Goal: Use online tool/utility: Utilize a website feature to perform a specific function

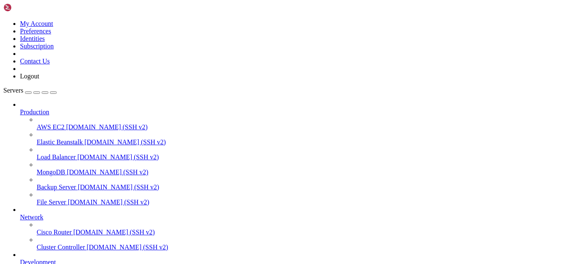
scroll to position [319, 0]
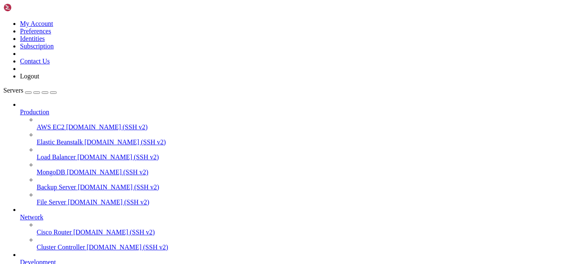
drag, startPoint x: 138, startPoint y: 702, endPoint x: 130, endPoint y: 701, distance: 8.4
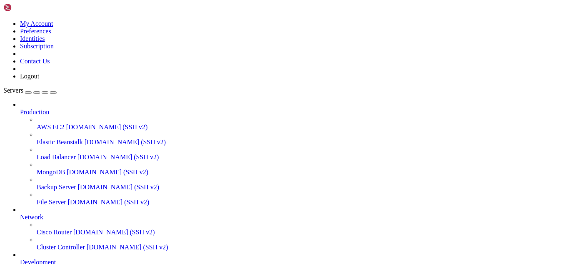
drag, startPoint x: 203, startPoint y: 704, endPoint x: 176, endPoint y: 675, distance: 39.5
drag, startPoint x: 459, startPoint y: 684, endPoint x: 7, endPoint y: 551, distance: 471.5
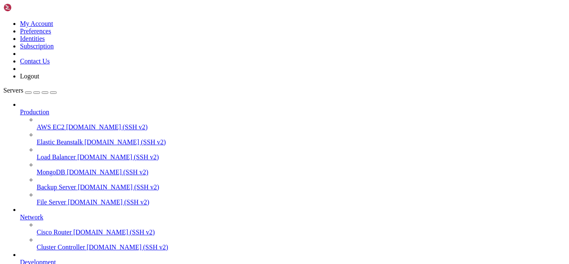
drag, startPoint x: 220, startPoint y: 688, endPoint x: 183, endPoint y: 693, distance: 37.4
drag, startPoint x: 229, startPoint y: 705, endPoint x: 186, endPoint y: 695, distance: 43.6
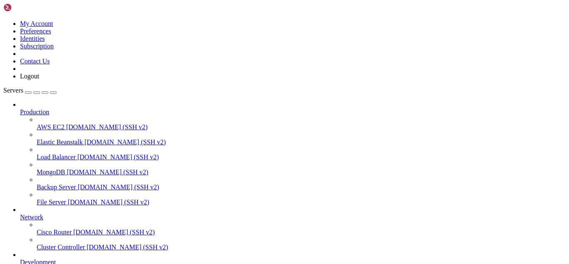
scroll to position [1056, 0]
drag, startPoint x: 218, startPoint y: 701, endPoint x: 204, endPoint y: 701, distance: 14.6
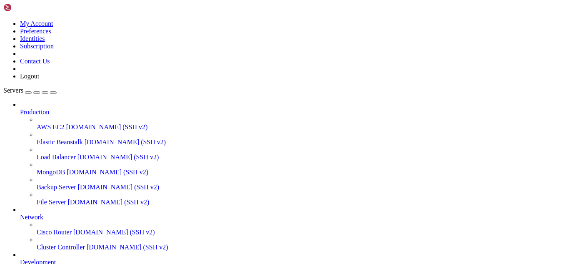
drag, startPoint x: 156, startPoint y: 685, endPoint x: 8, endPoint y: 679, distance: 148.9
drag, startPoint x: 236, startPoint y: 696, endPoint x: 218, endPoint y: 697, distance: 17.5
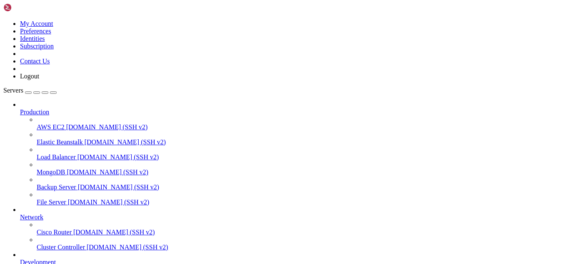
paste input "/opt/alt/php-fpm81/usr/etc/php.ini"
type input "/opt/alt/php-fpm81/usr/etc/"
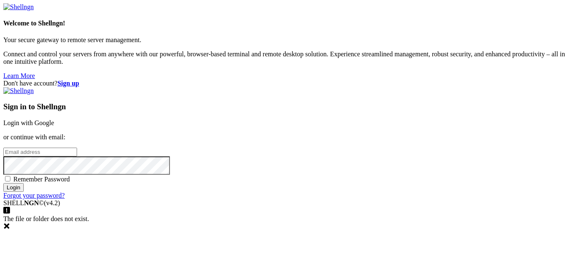
click at [54, 119] on link "Login with Google" at bounding box center [28, 122] width 51 height 7
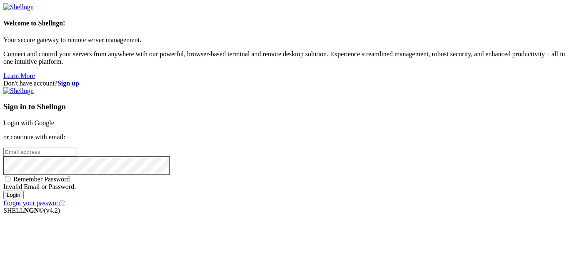
click at [243, 136] on div "Don't have account? Sign up Sign in to Shellngn Login with Google or continue w…" at bounding box center [284, 143] width 563 height 127
click at [54, 119] on link "Login with Google" at bounding box center [28, 122] width 51 height 7
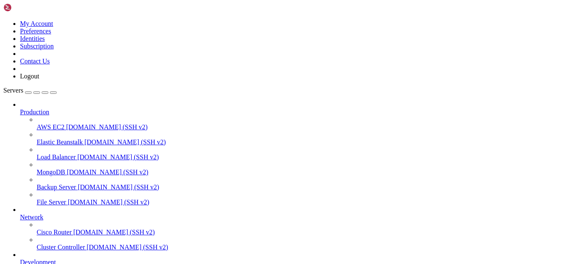
scroll to position [1212, 0]
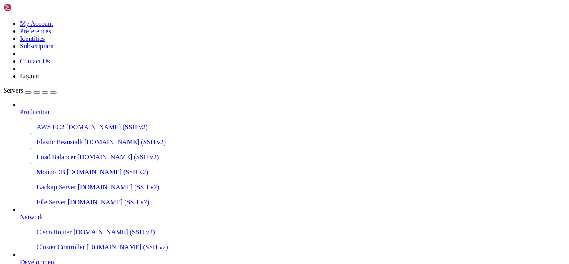
paste input "# Para PHP-FPM 8.1 nano /opt/alt/php-fpm81/usr/etc/php.ini"
type input "/"
paste input "# Para PHP-FPM 8.1 nano /opt/alt/php-fpm81/usr/etc/php.ini"
type input "/opt/alt/php-fpm81/usr/etc"
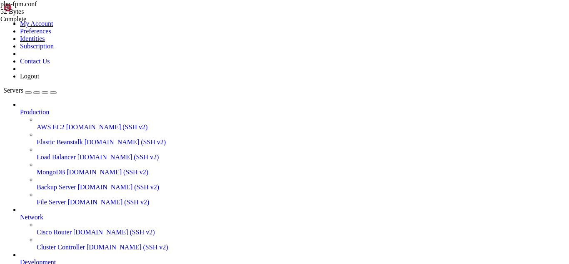
drag, startPoint x: 279, startPoint y: 55, endPoint x: 238, endPoint y: 74, distance: 44.6
paste textarea "[DOMAIN_NAME]_path = "/home/dgitalx/tmp/sessions""
type textarea "[DOMAIN_NAME]_path = "/home/dgitalx/tmp/sessions""
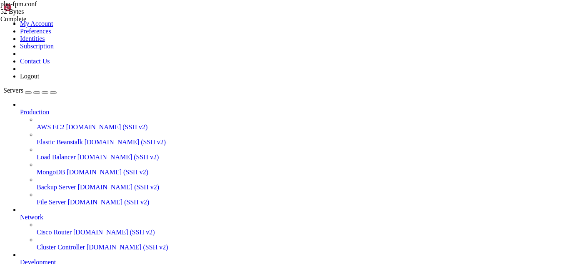
drag, startPoint x: 102, startPoint y: 723, endPoint x: 91, endPoint y: 716, distance: 13.3
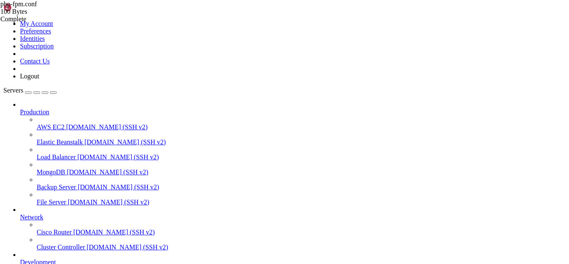
scroll to position [1360, 0]
drag, startPoint x: 222, startPoint y: 712, endPoint x: 211, endPoint y: 711, distance: 11.3
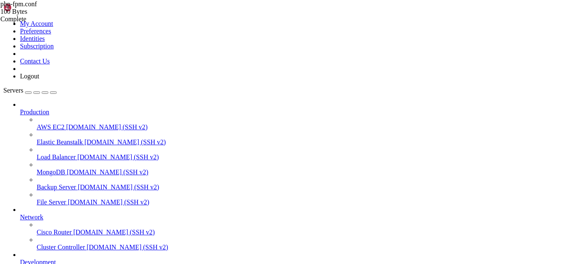
scroll to position [1672, 0]
drag, startPoint x: 199, startPoint y: 722, endPoint x: 175, endPoint y: 718, distance: 24.9
drag, startPoint x: 257, startPoint y: 710, endPoint x: 7, endPoint y: 597, distance: 274.0
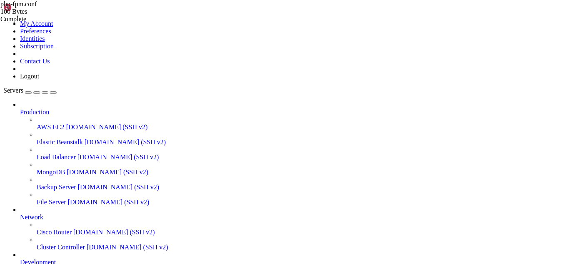
scroll to position [1679, 0]
